Goal: Task Accomplishment & Management: Manage account settings

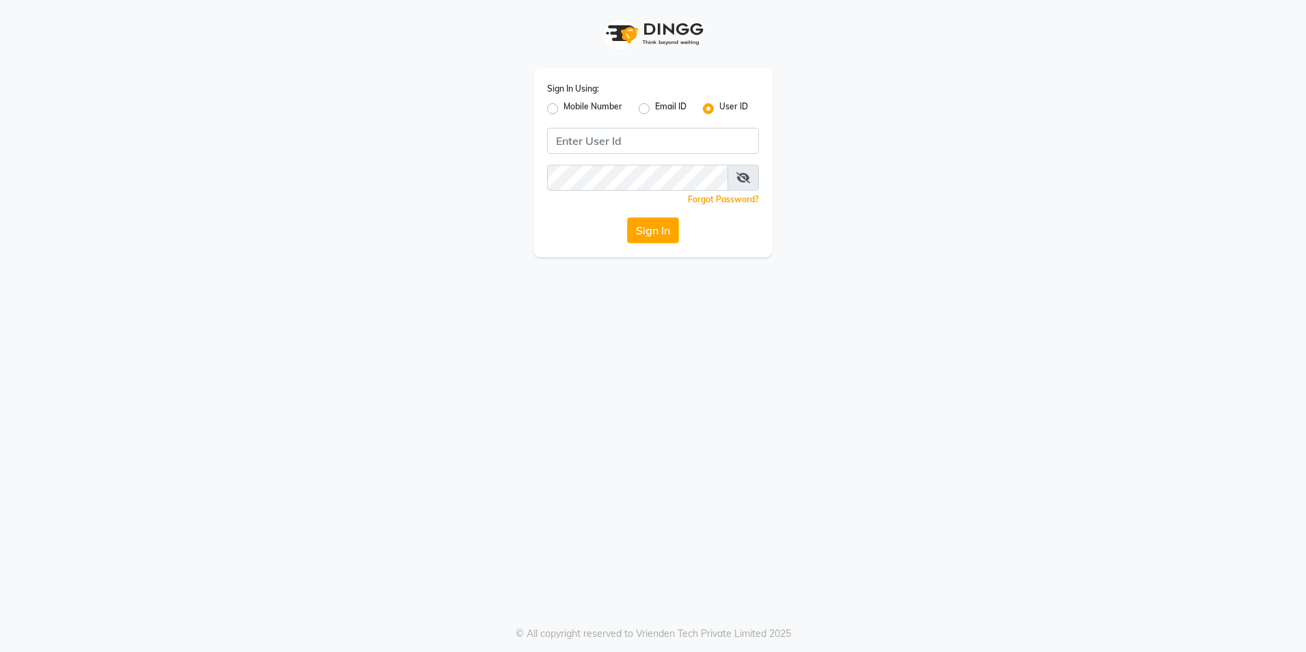
click at [564, 109] on label "Mobile Number" at bounding box center [593, 108] width 59 height 16
click at [564, 109] on input "Mobile Number" at bounding box center [568, 104] width 9 height 9
radio input "true"
radio input "false"
click at [634, 143] on input "Username" at bounding box center [676, 141] width 166 height 26
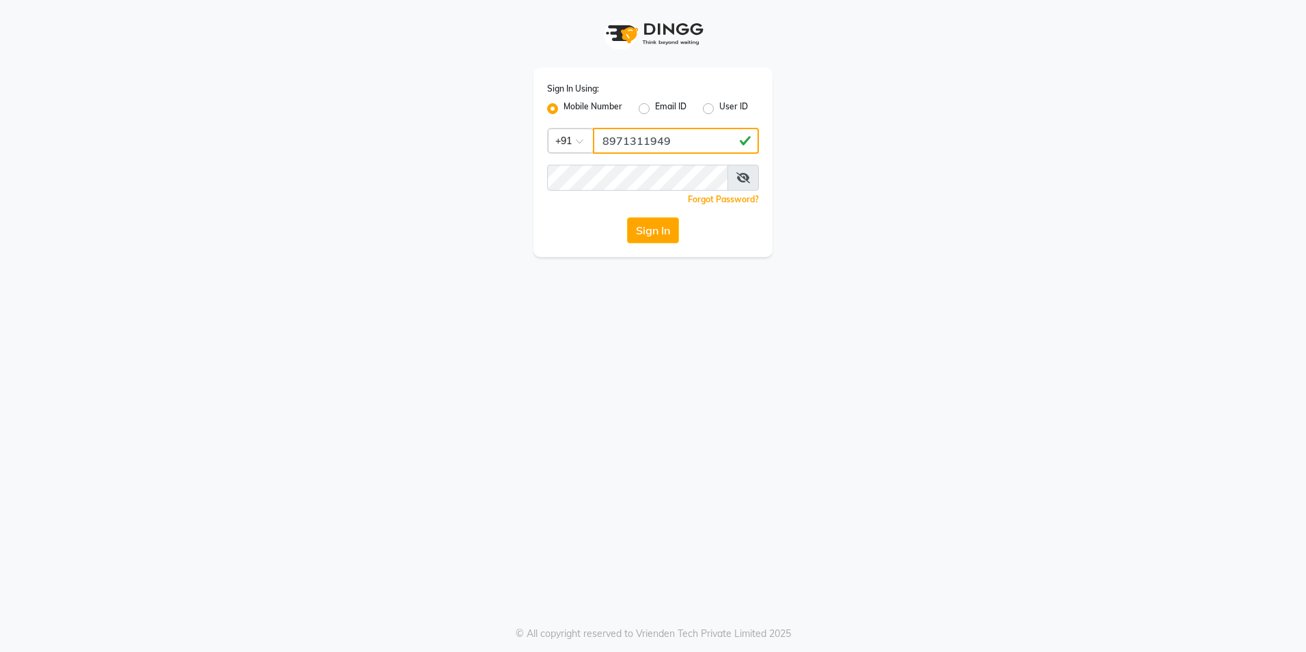
type input "8971311949"
click at [647, 225] on button "Sign In" at bounding box center [653, 230] width 52 height 26
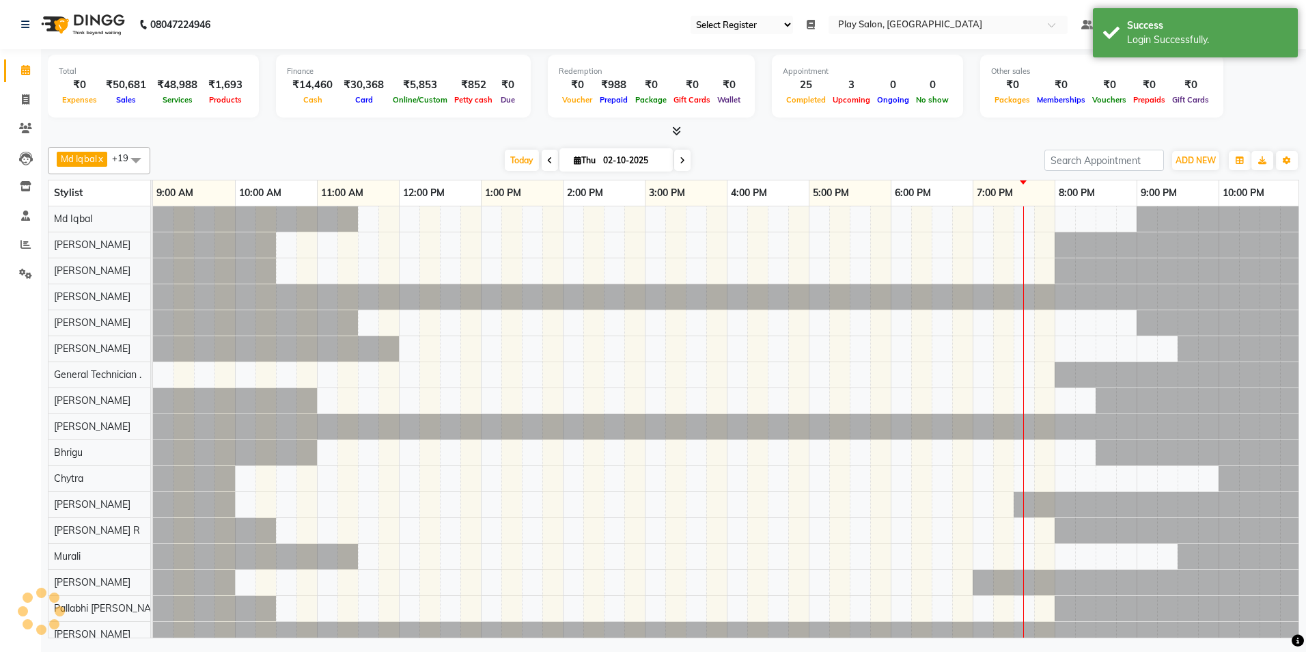
select select "90"
select select "en"
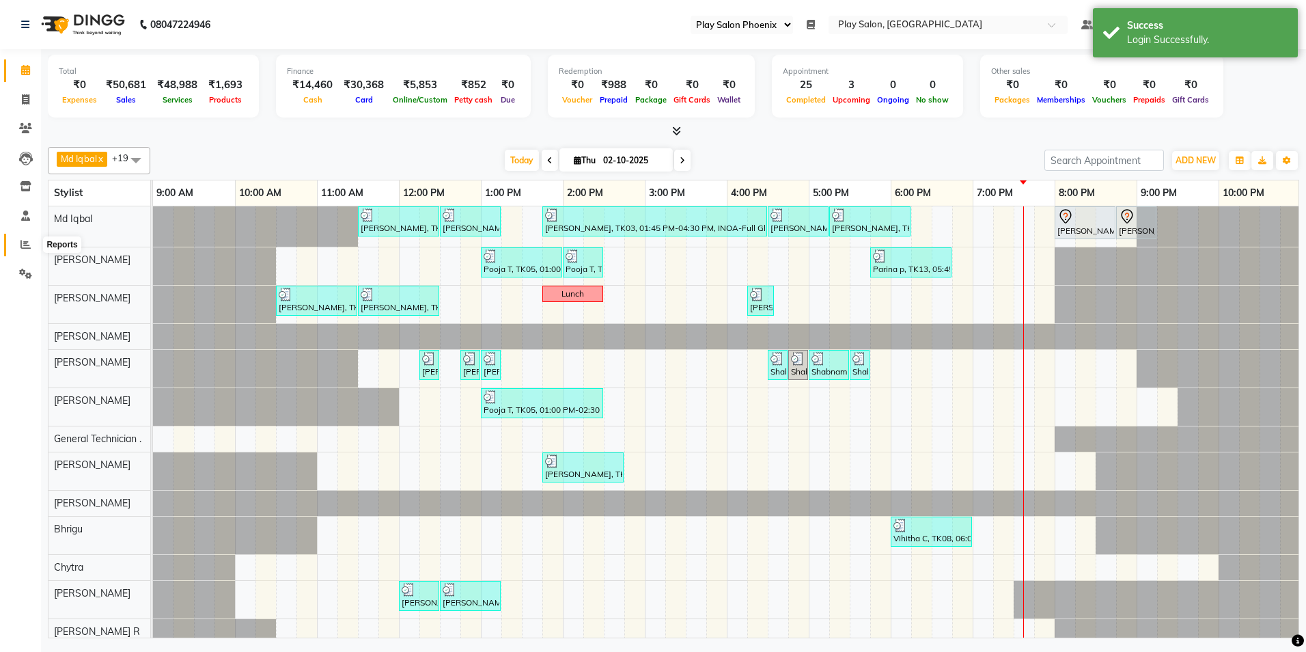
click at [29, 246] on icon at bounding box center [25, 244] width 10 height 10
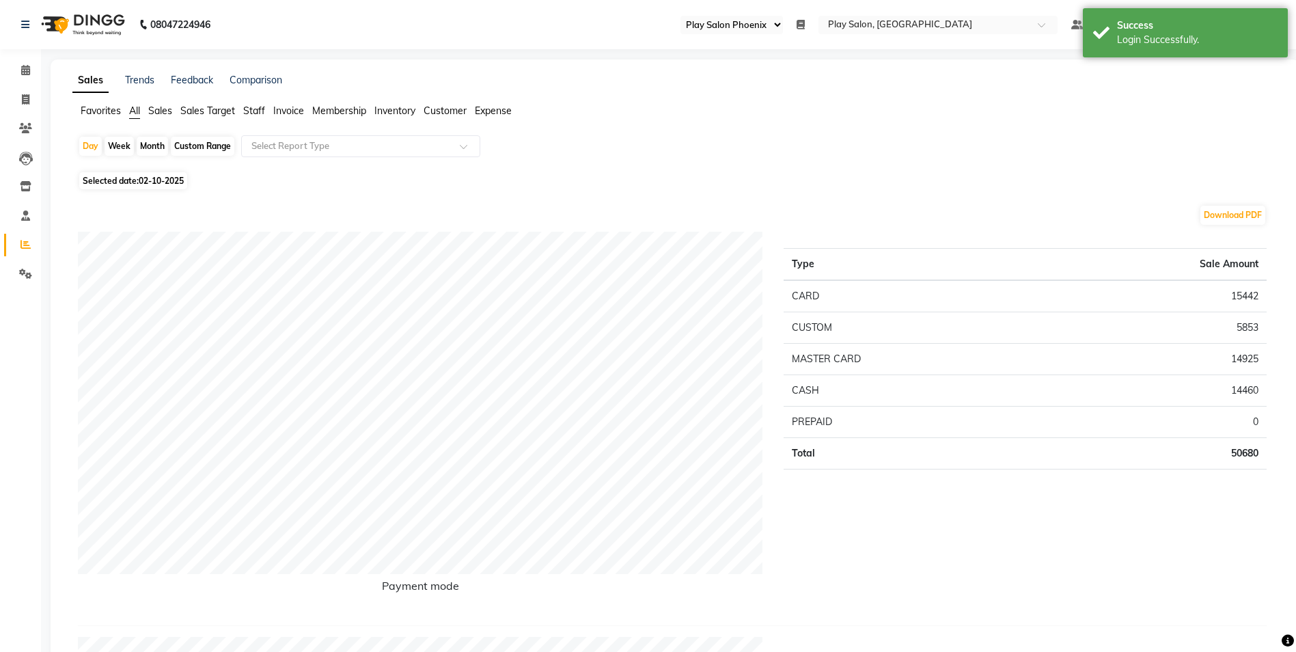
click at [163, 109] on span "Sales" at bounding box center [160, 111] width 24 height 12
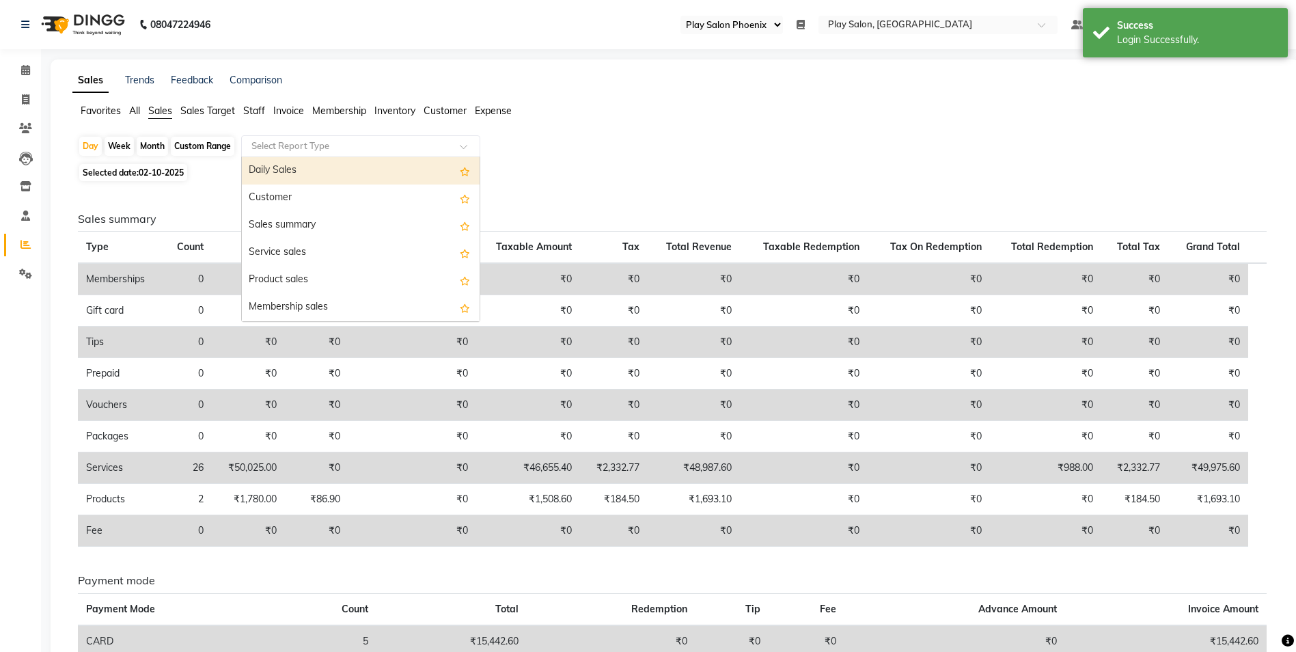
click at [283, 148] on input "text" at bounding box center [347, 146] width 197 height 14
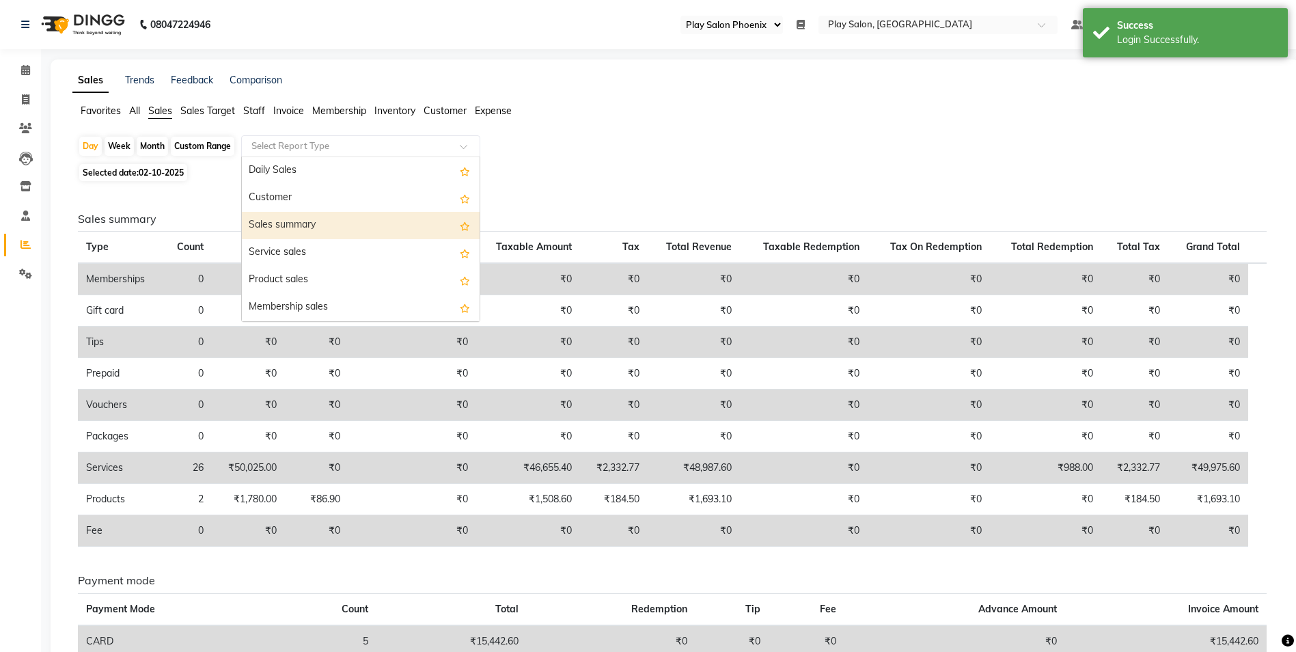
click at [284, 225] on div "Sales summary" at bounding box center [361, 225] width 238 height 27
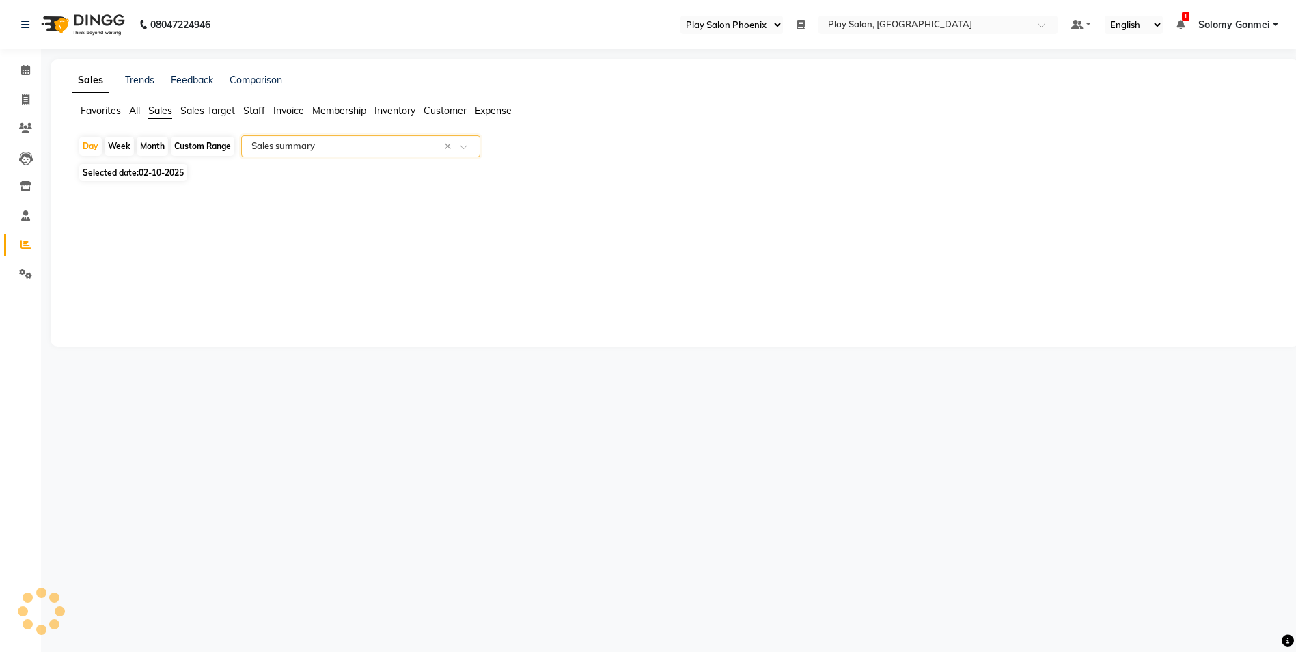
select select "full_report"
select select "csv"
click at [297, 147] on input "text" at bounding box center [347, 146] width 197 height 14
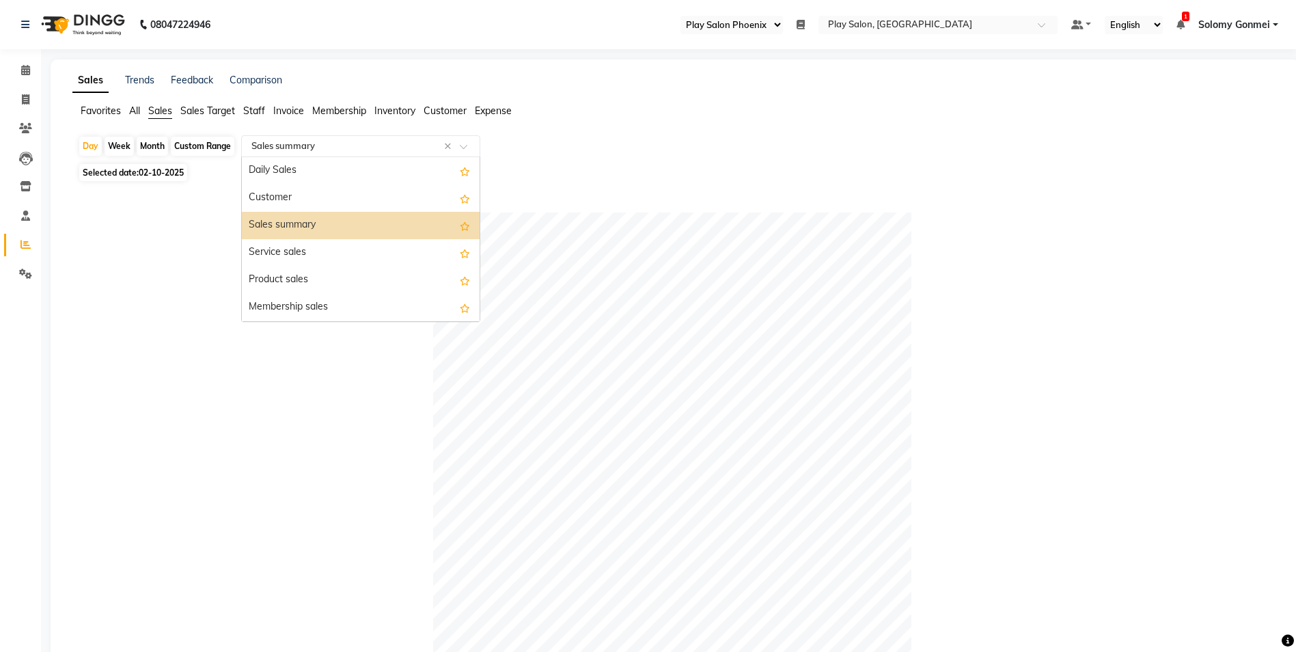
click at [290, 228] on div "Sales summary" at bounding box center [361, 225] width 238 height 27
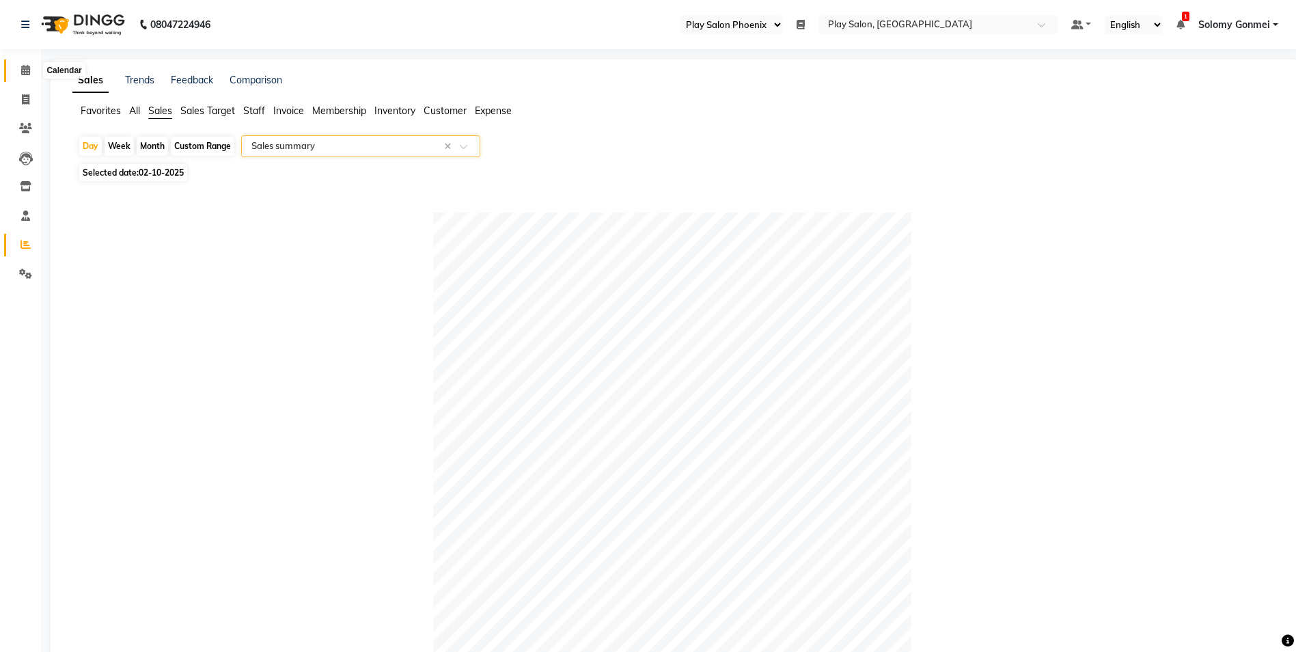
click at [24, 71] on icon at bounding box center [25, 70] width 9 height 10
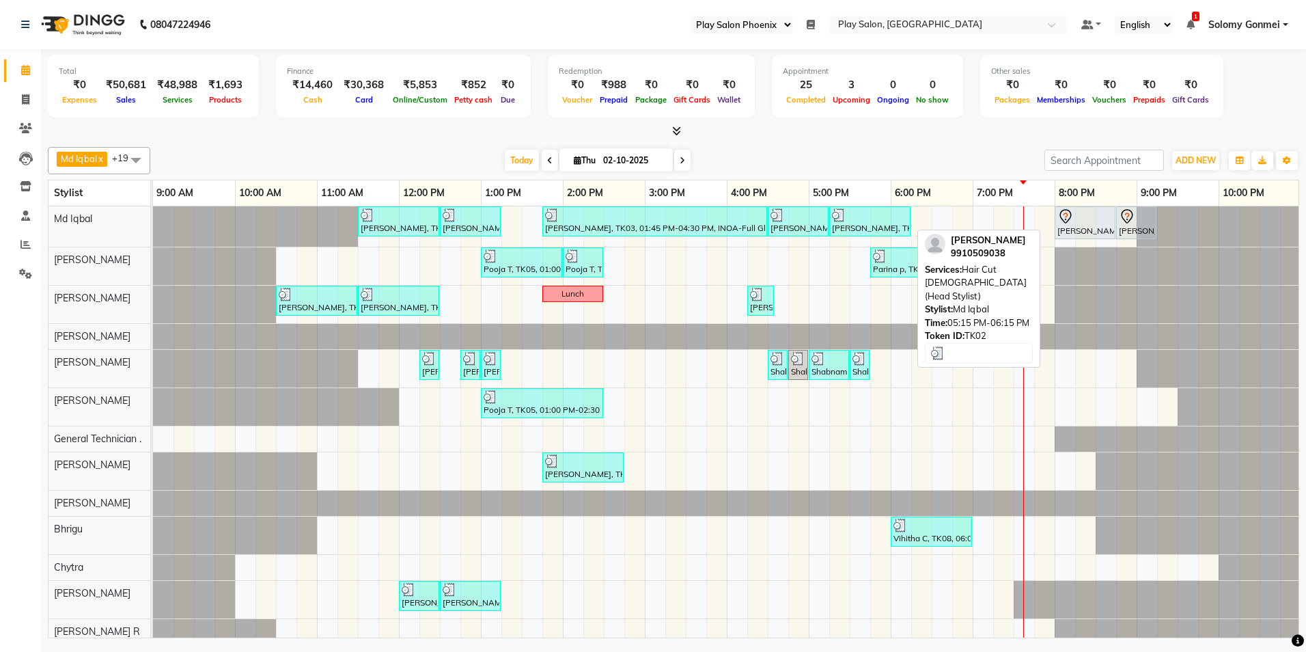
click at [859, 221] on div "[PERSON_NAME], TK02, 05:15 PM-06:15 PM, Hair Cut [DEMOGRAPHIC_DATA] (Head Styli…" at bounding box center [870, 221] width 79 height 26
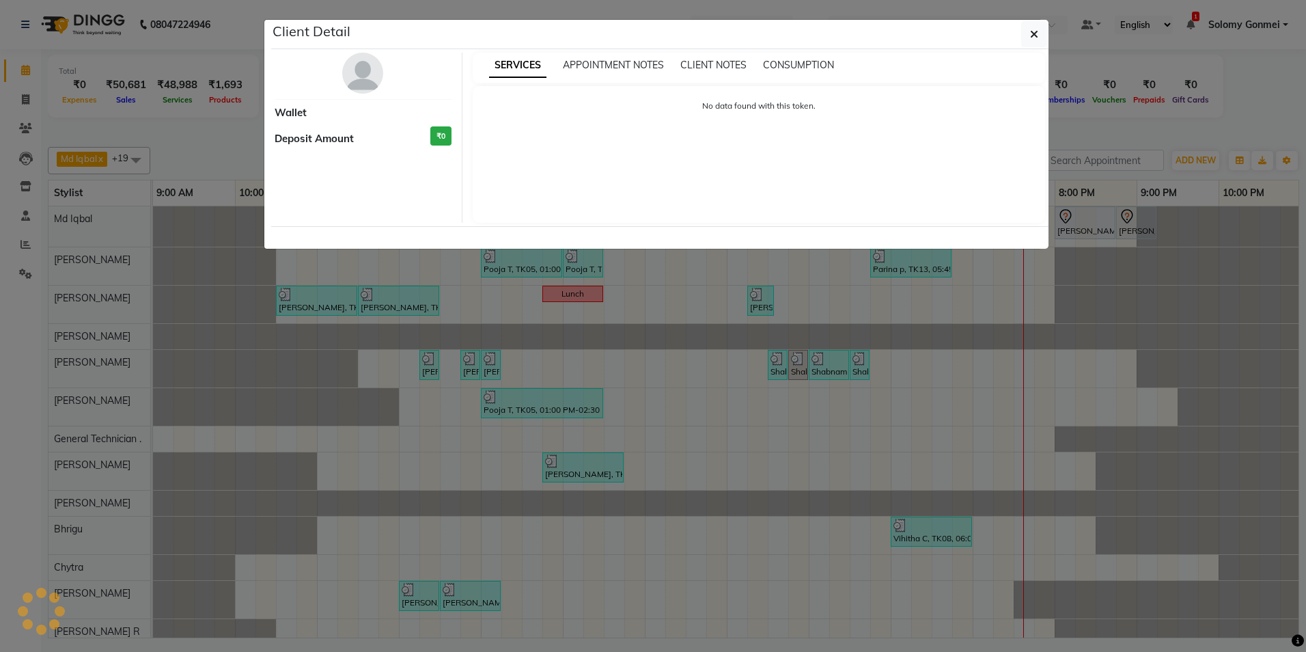
select select "3"
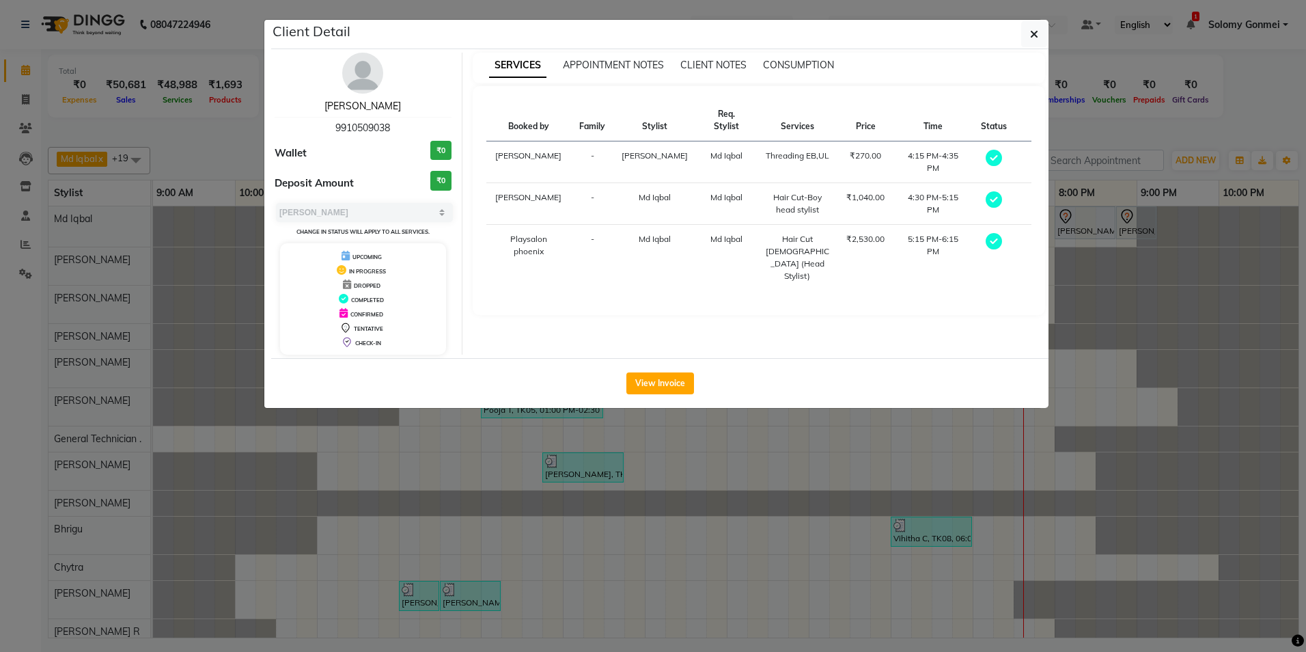
click at [363, 108] on link "[PERSON_NAME]" at bounding box center [362, 106] width 77 height 12
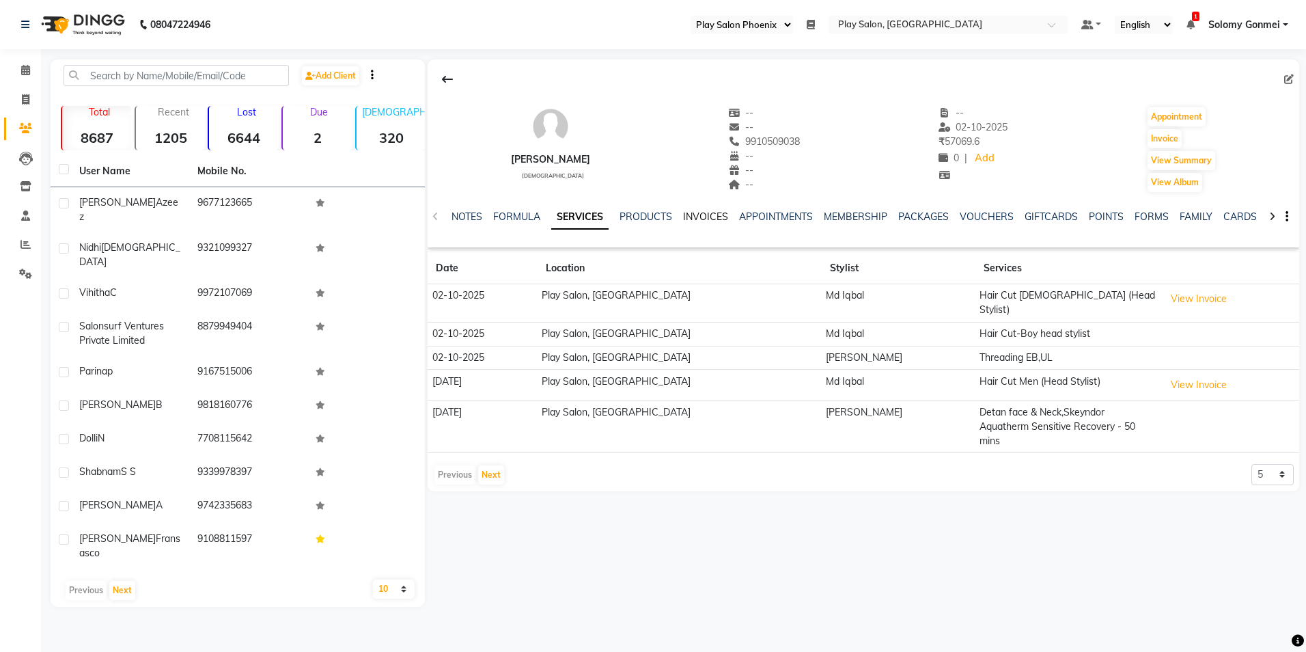
click at [699, 218] on link "INVOICES" at bounding box center [705, 216] width 45 height 12
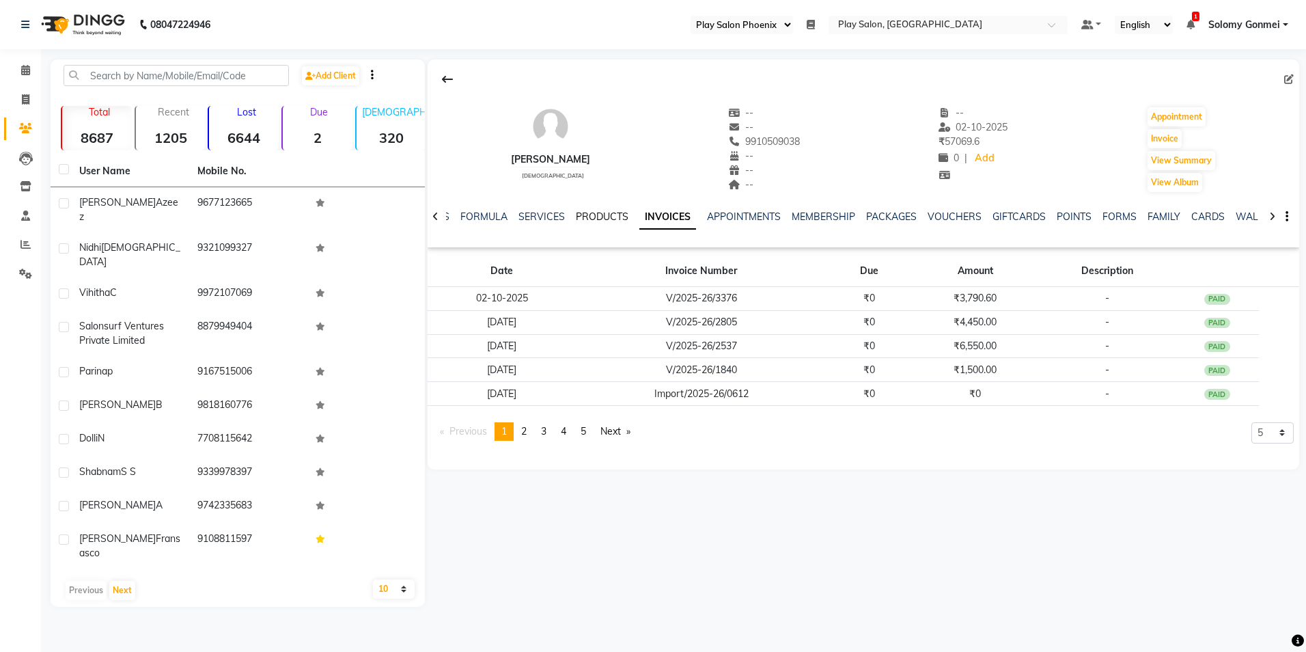
click at [608, 219] on link "PRODUCTS" at bounding box center [602, 216] width 53 height 12
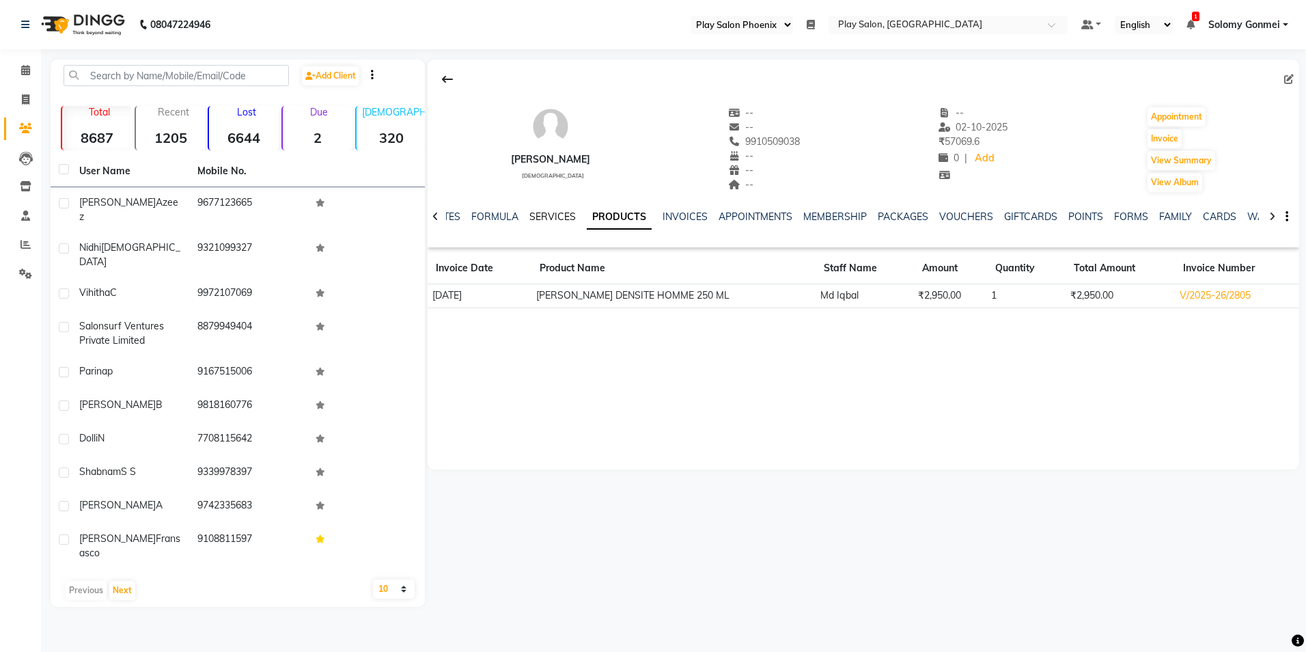
click at [551, 222] on link "SERVICES" at bounding box center [552, 216] width 46 height 12
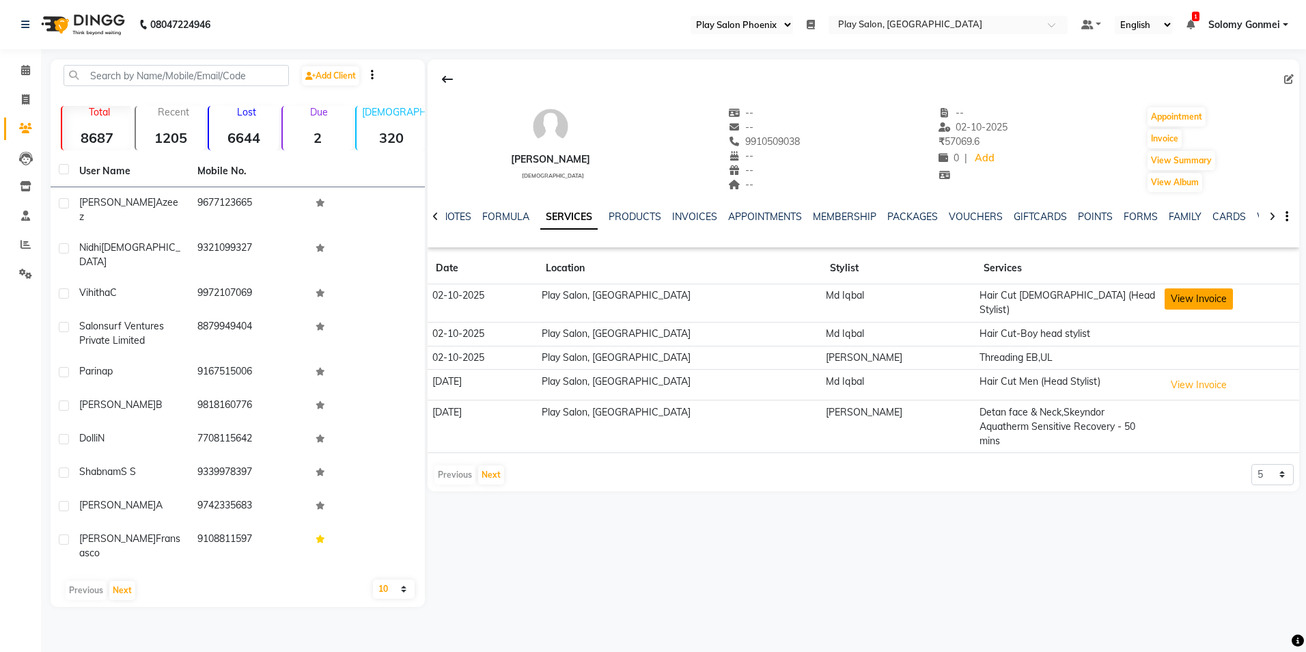
click at [1184, 303] on button "View Invoice" at bounding box center [1199, 298] width 68 height 21
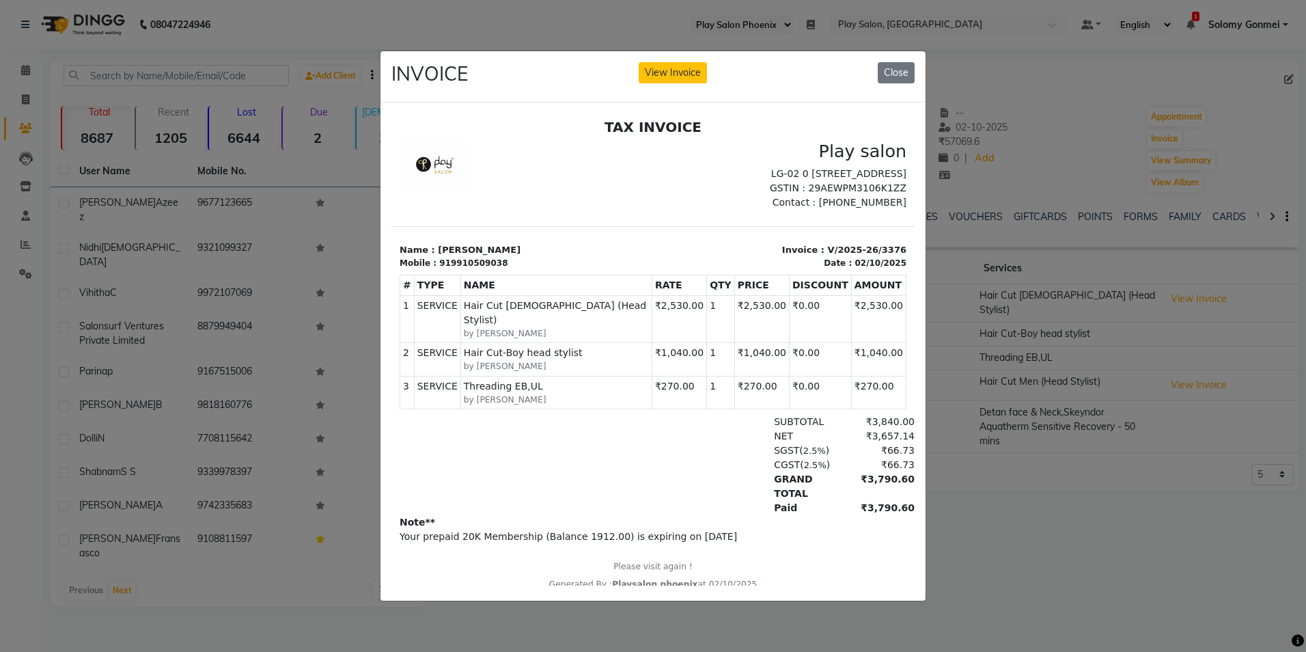
scroll to position [11, 0]
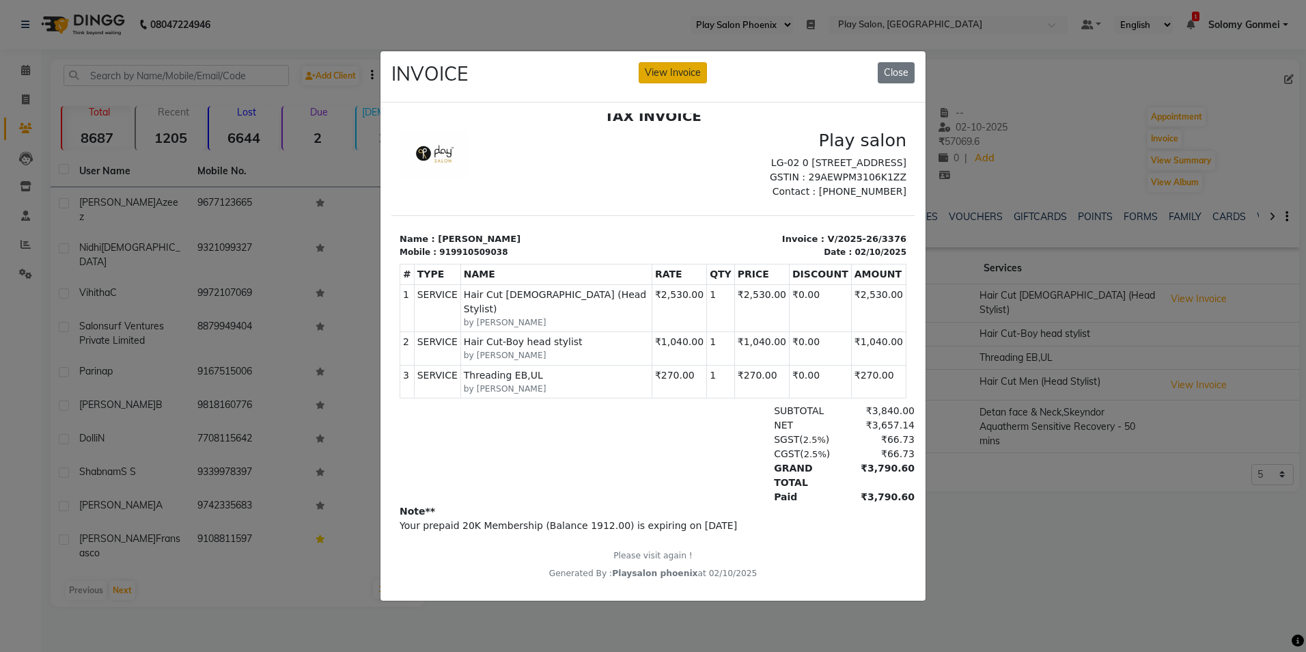
click at [669, 68] on button "View Invoice" at bounding box center [673, 72] width 68 height 21
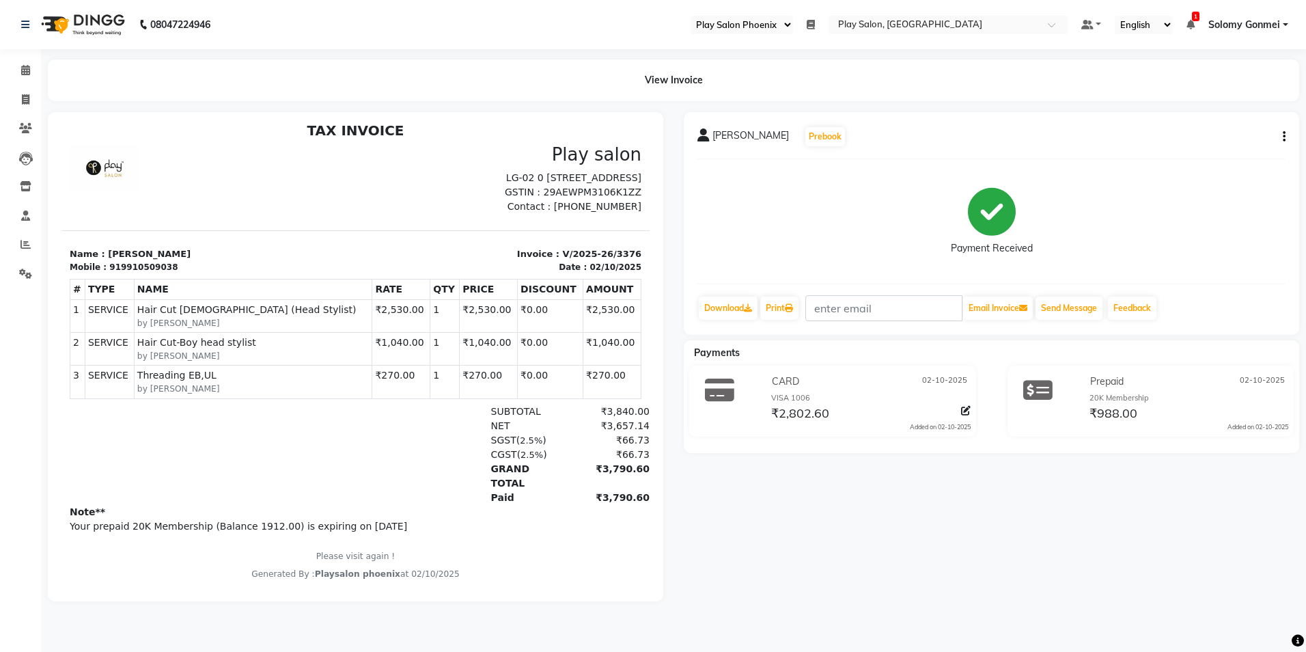
scroll to position [11, 0]
drag, startPoint x: 24, startPoint y: 68, endPoint x: 75, endPoint y: 79, distance: 52.4
click at [24, 68] on icon at bounding box center [25, 70] width 9 height 10
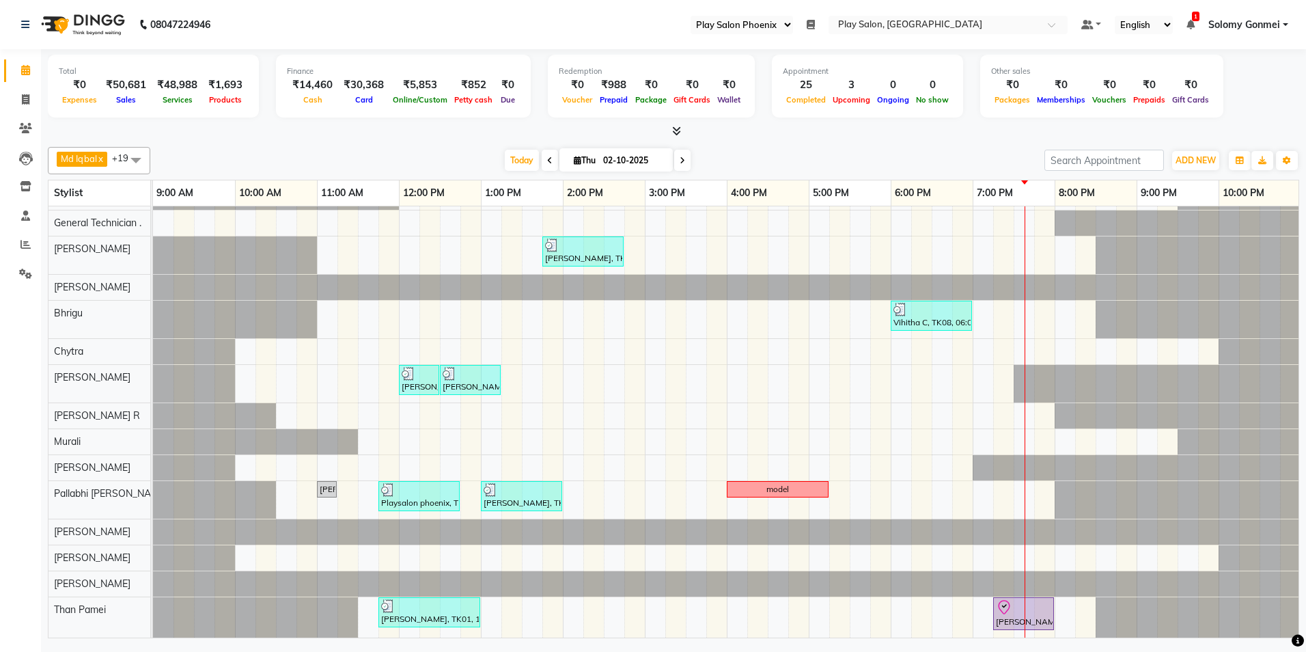
scroll to position [226, 0]
